Goal: Navigation & Orientation: Find specific page/section

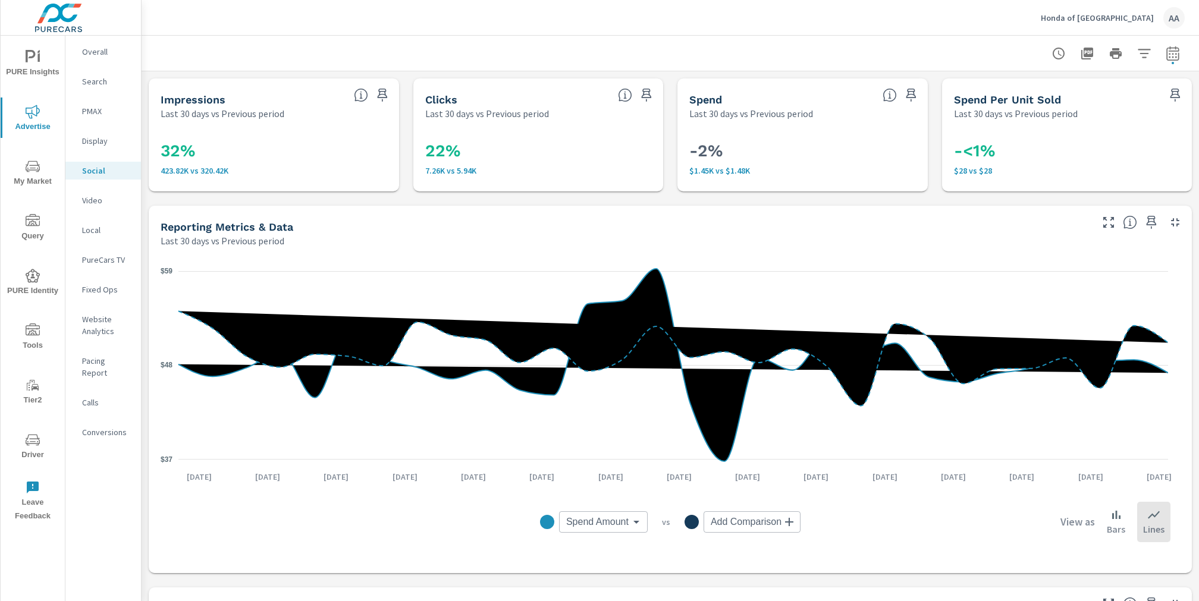
scroll to position [488, 0]
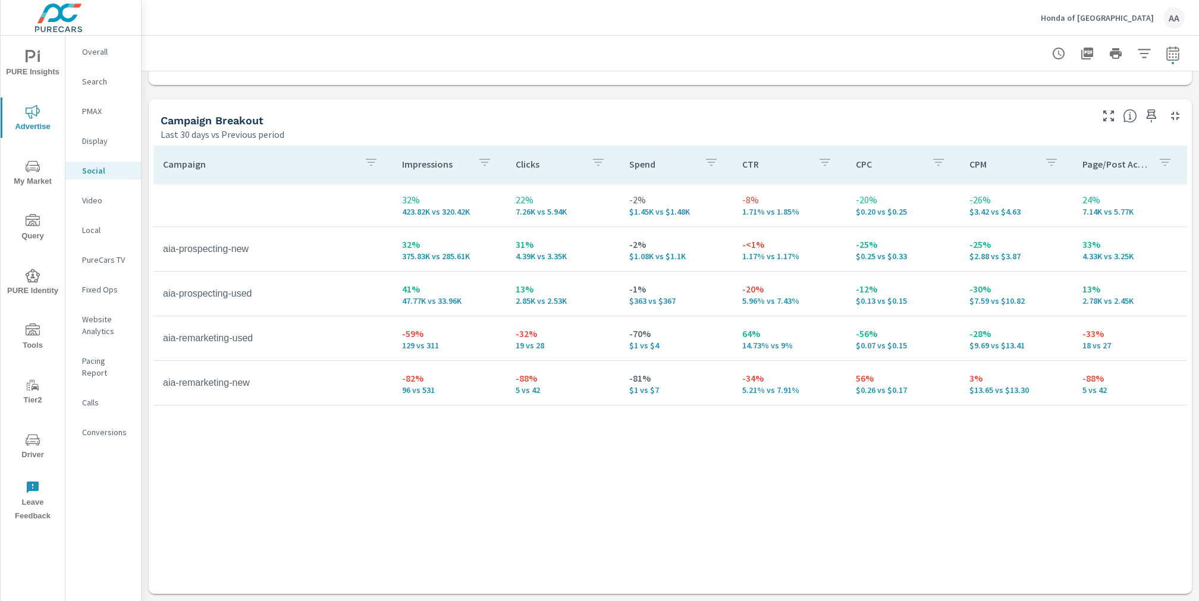
click at [90, 426] on p "Conversions" at bounding box center [106, 432] width 49 height 12
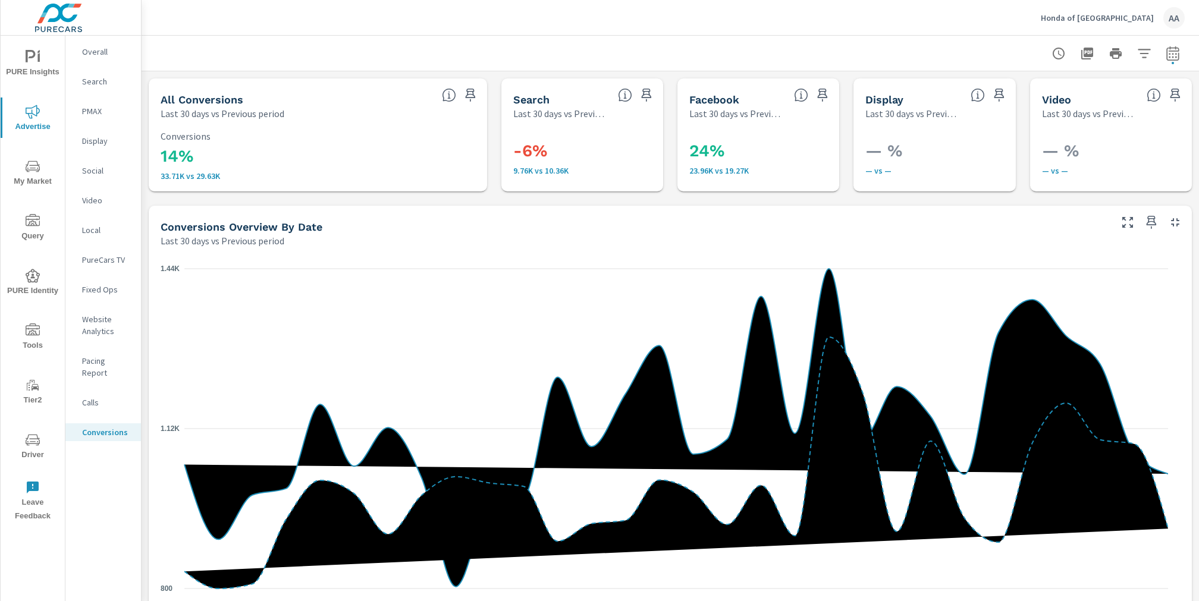
click at [1131, 24] on div "Honda of [GEOGRAPHIC_DATA] AA" at bounding box center [1113, 17] width 144 height 21
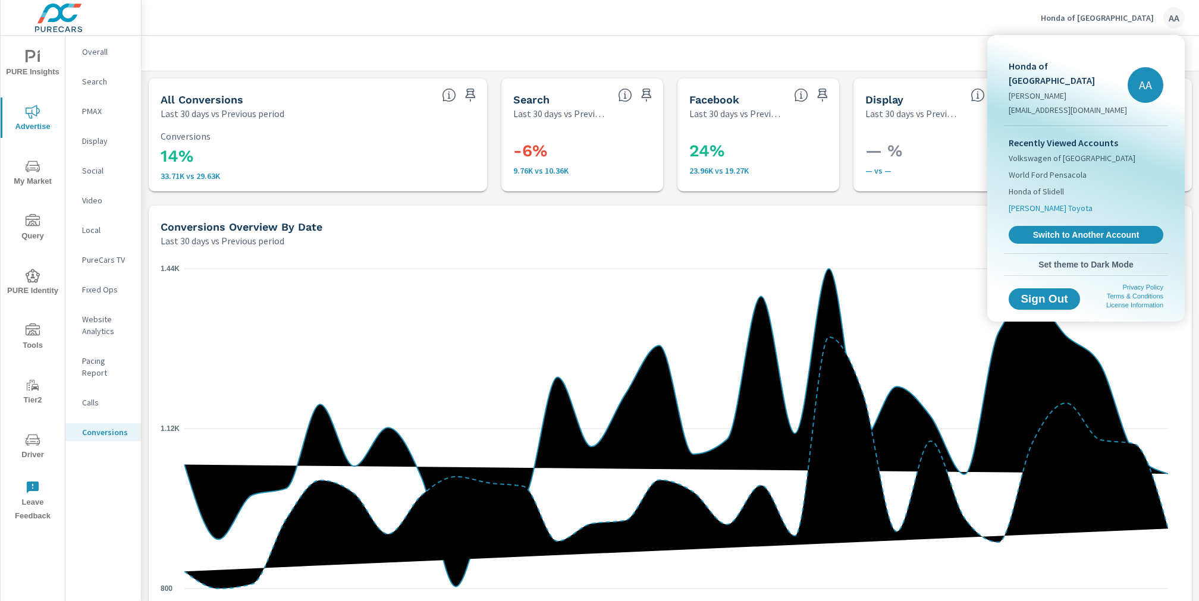
click at [1047, 202] on span "[PERSON_NAME] Toyota" at bounding box center [1051, 208] width 84 height 12
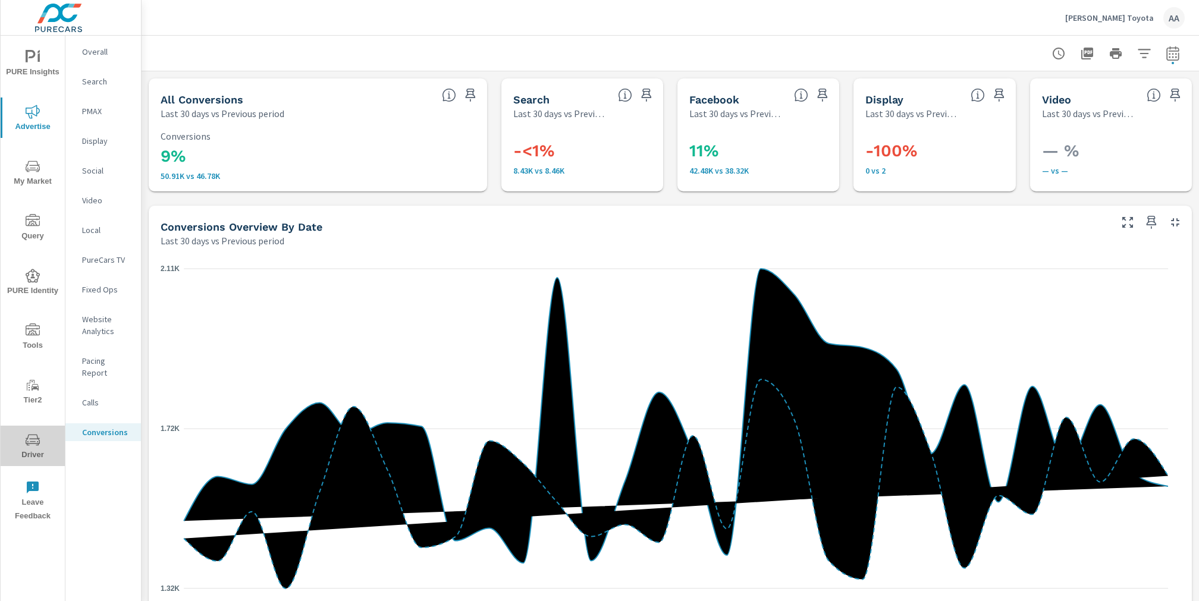
click at [40, 434] on span "Driver" at bounding box center [32, 447] width 57 height 29
